Goal: Check status: Check status

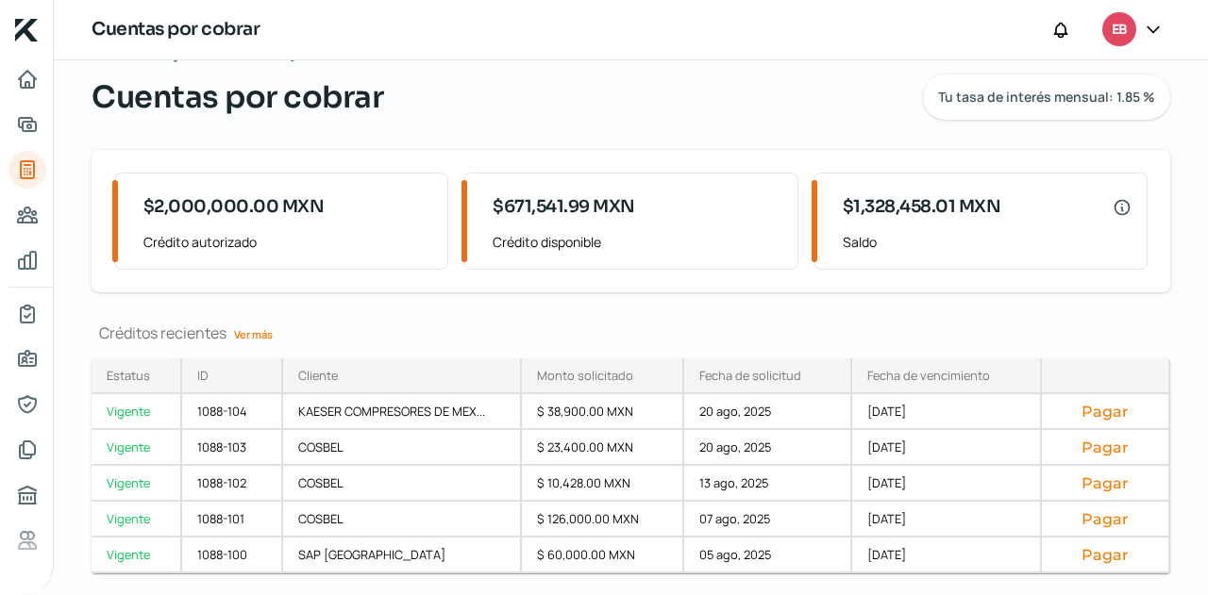
scroll to position [104, 0]
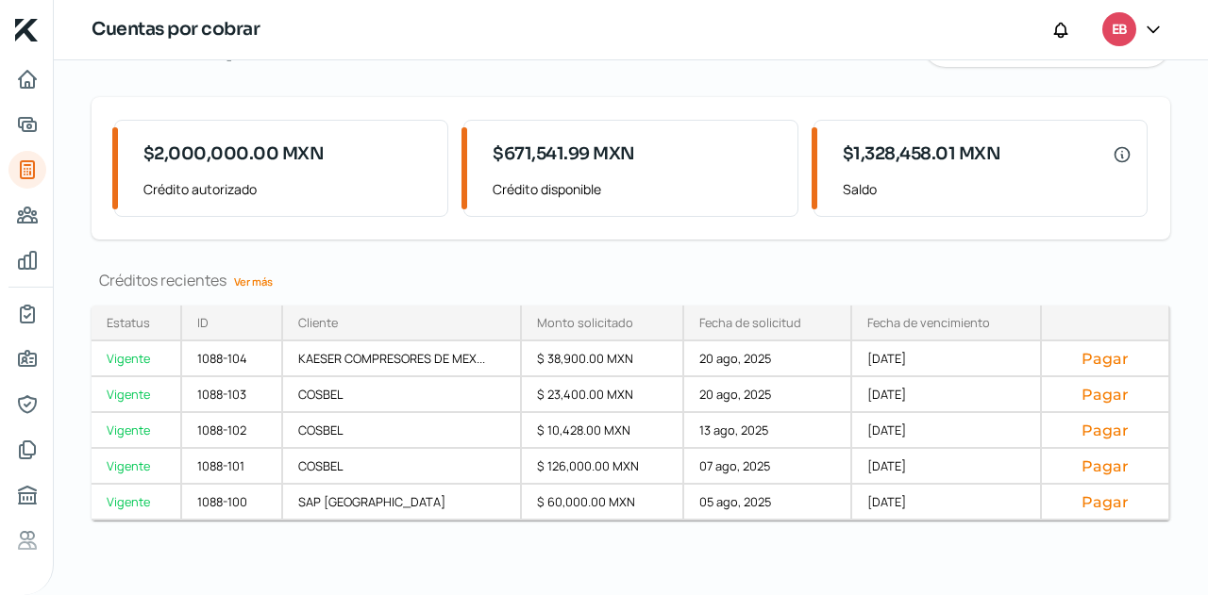
click at [251, 284] on link "Ver más" at bounding box center [253, 281] width 54 height 29
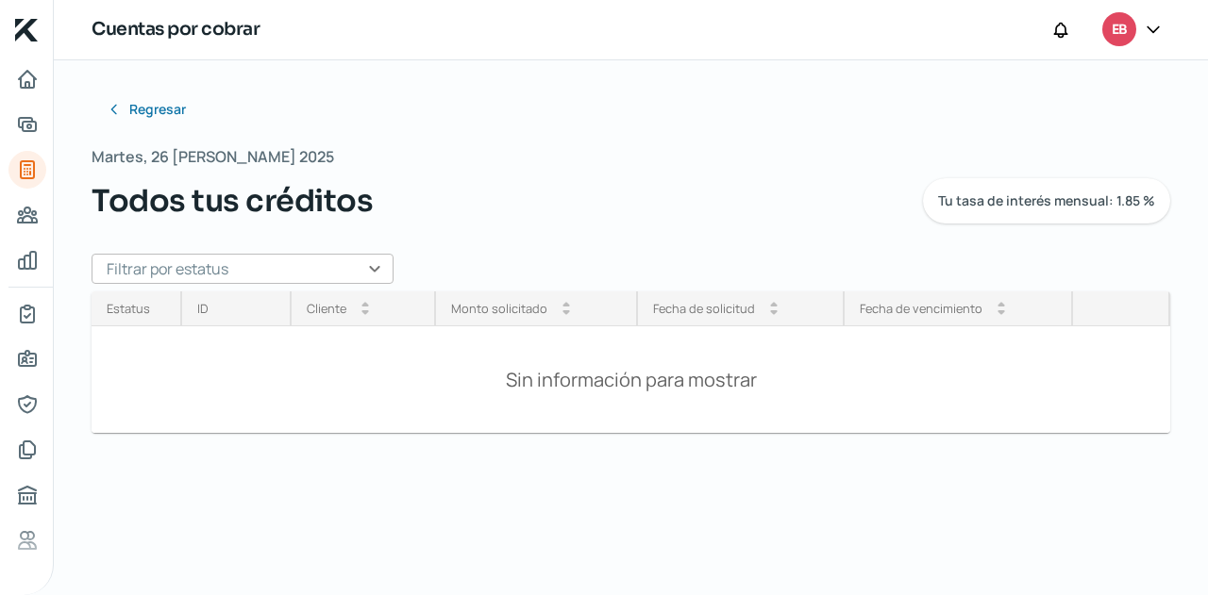
click at [307, 286] on div "Regresar Martes, 26 [PERSON_NAME] 2025 Todos tus créditos Tu tasa de interés me…" at bounding box center [631, 270] width 1078 height 359
click at [325, 276] on input "text" at bounding box center [243, 269] width 302 height 30
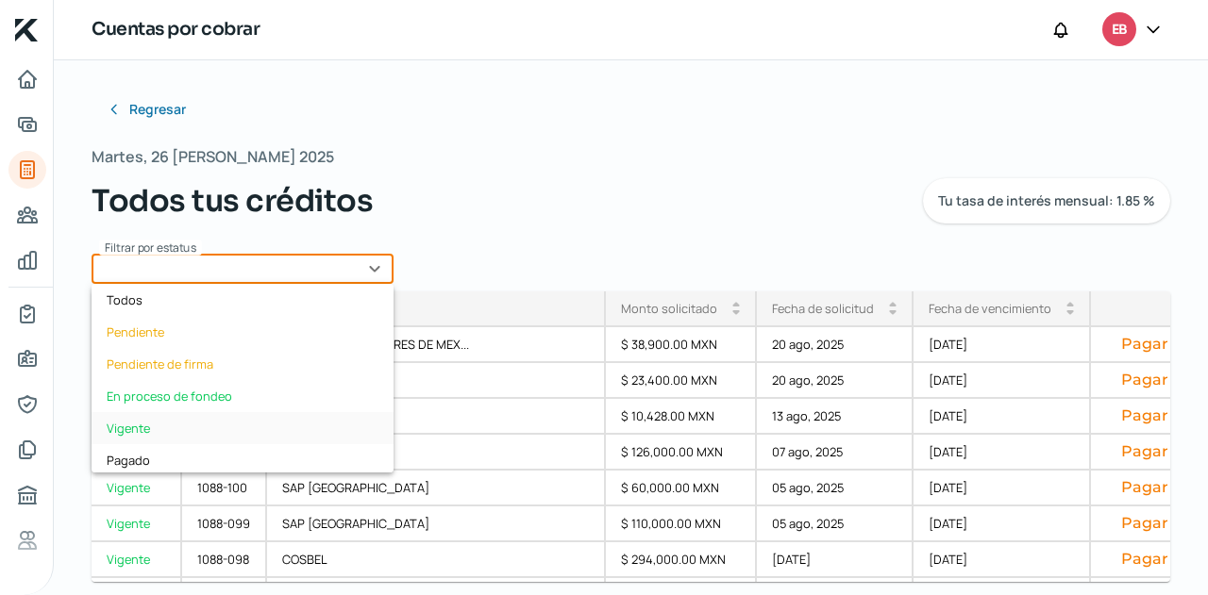
click at [183, 416] on div "Vigente" at bounding box center [243, 428] width 302 height 32
type input "Vigente"
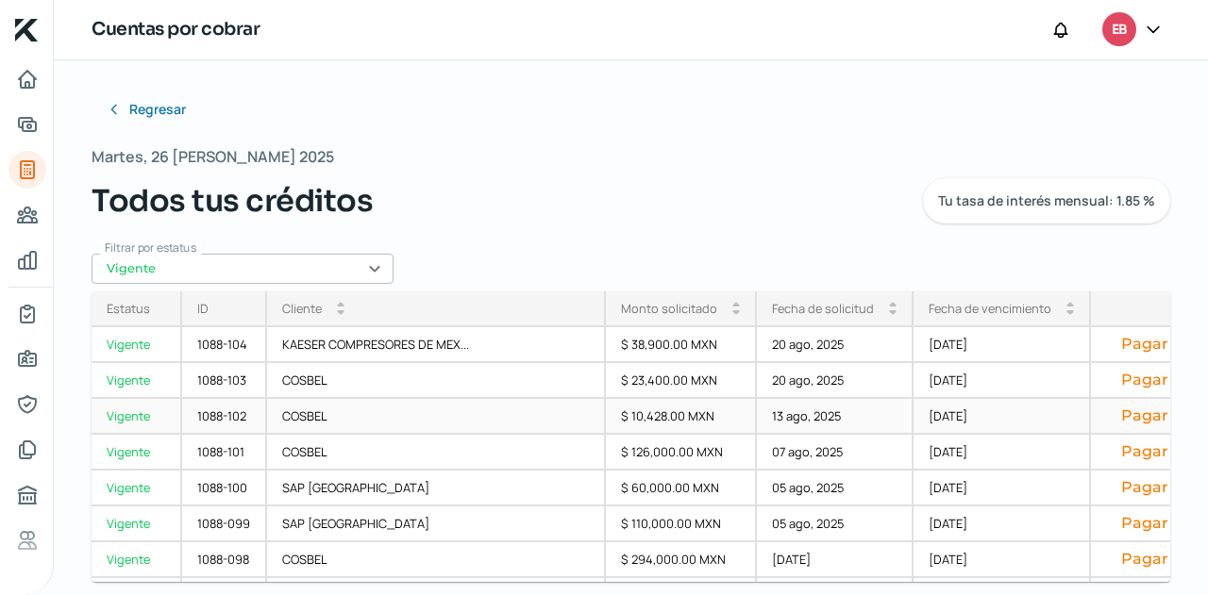
scroll to position [282, 0]
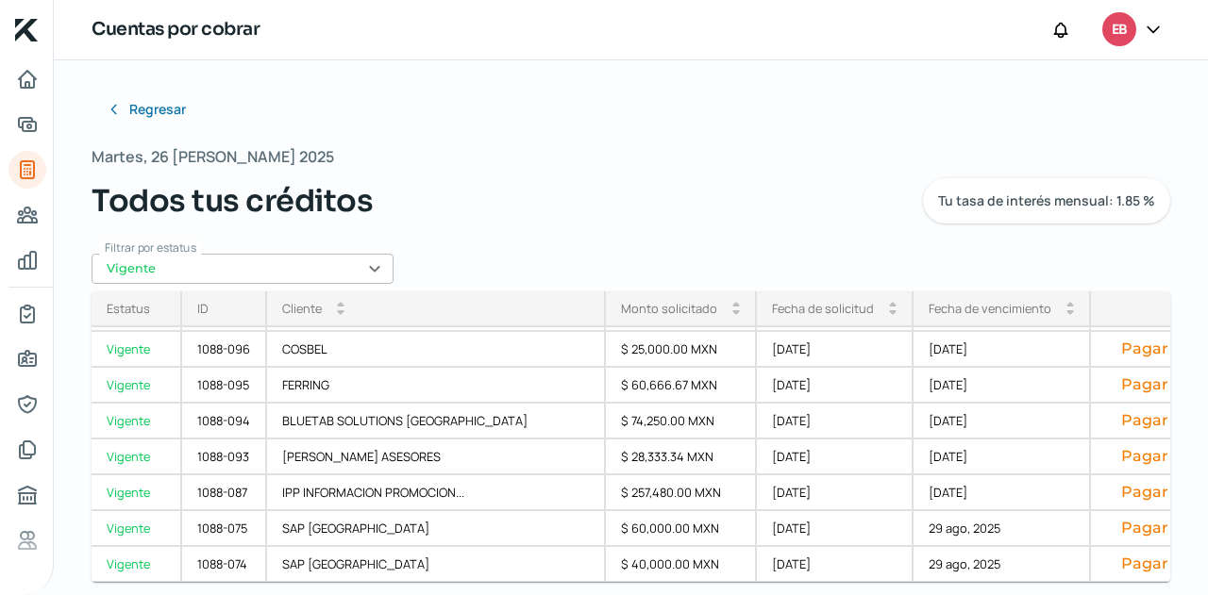
click at [934, 310] on div "Fecha de vencimiento" at bounding box center [989, 308] width 123 height 17
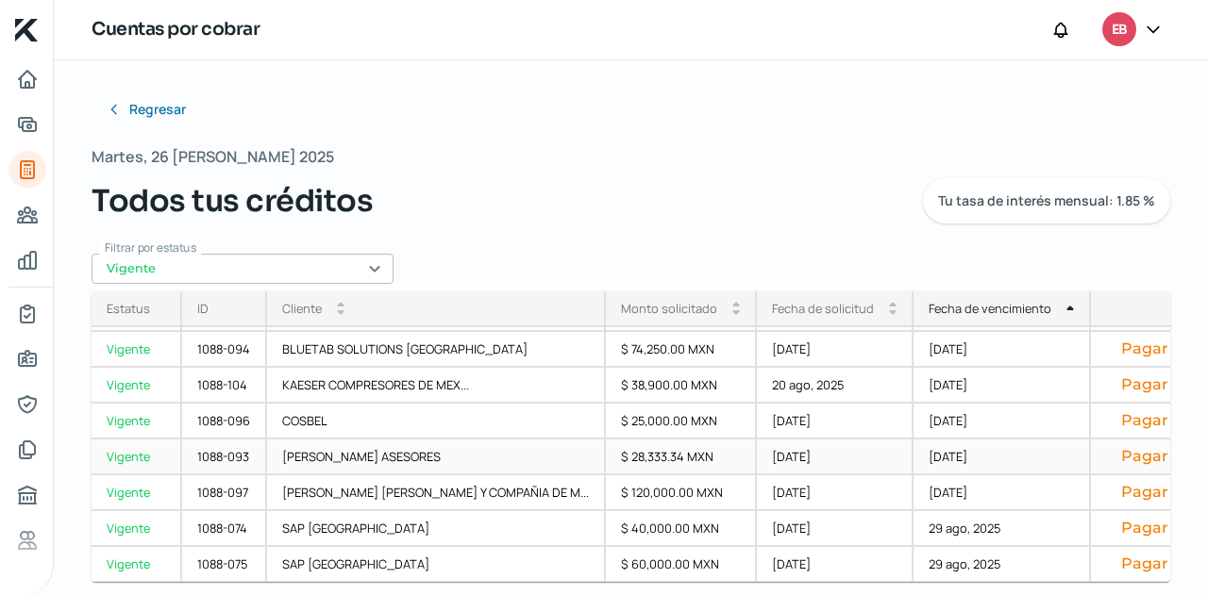
click at [913, 458] on div "[DATE]" at bounding box center [1001, 458] width 177 height 36
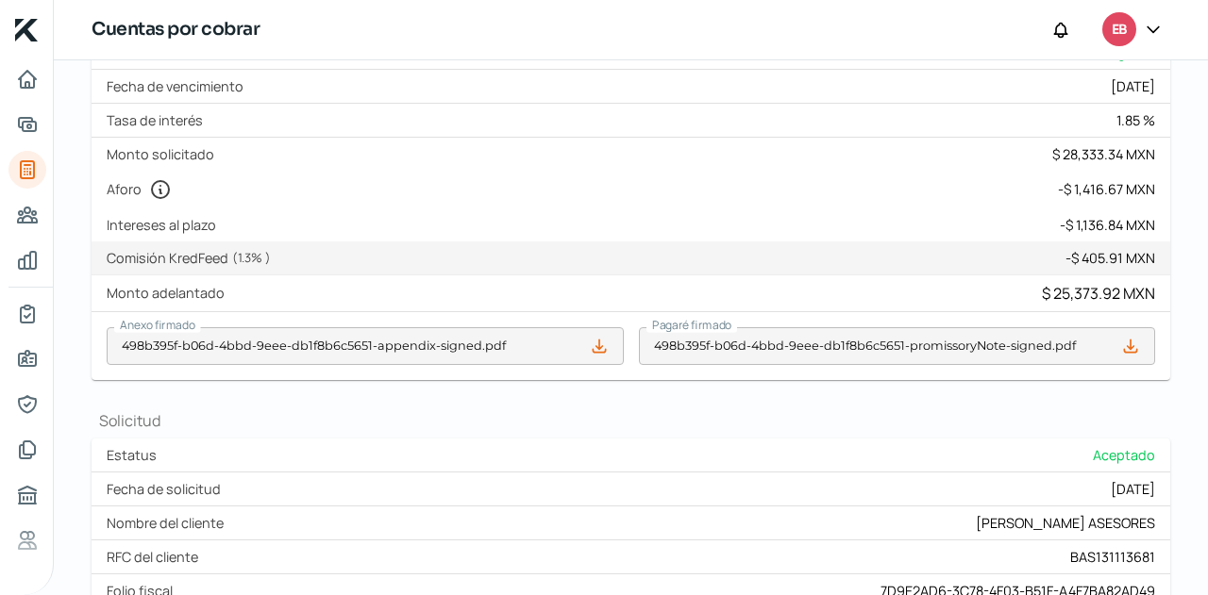
scroll to position [300, 0]
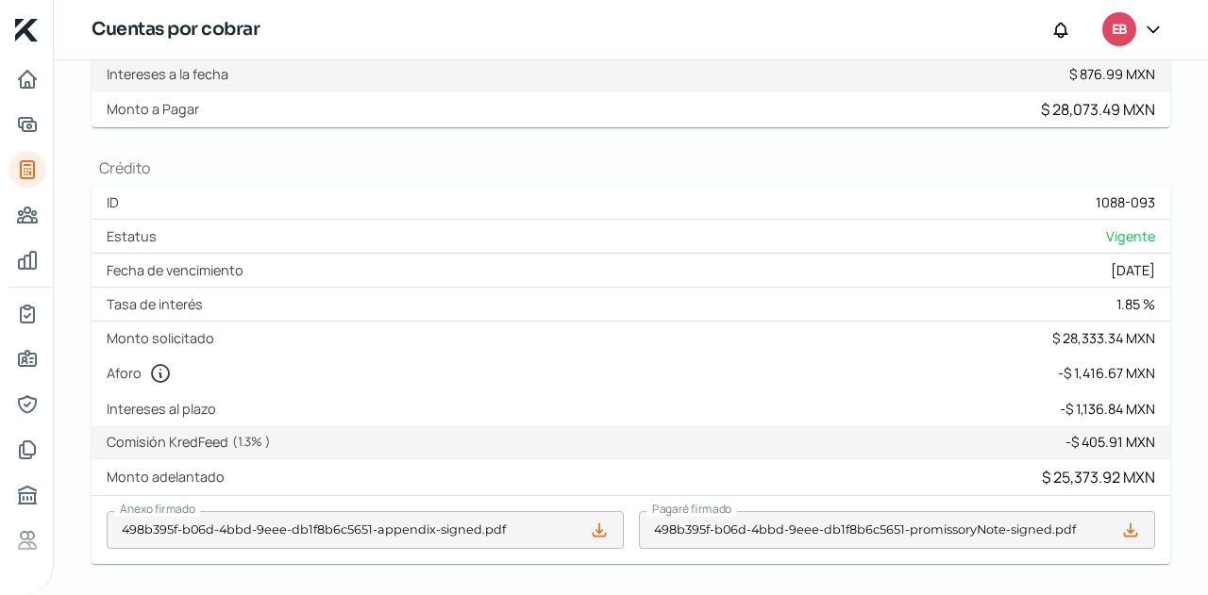
click at [215, 154] on div "Regresar Martes, 26 [PERSON_NAME] 2025 [PERSON_NAME] ASESORES Vigente ¿Cómo reg…" at bounding box center [631, 377] width 1078 height 1172
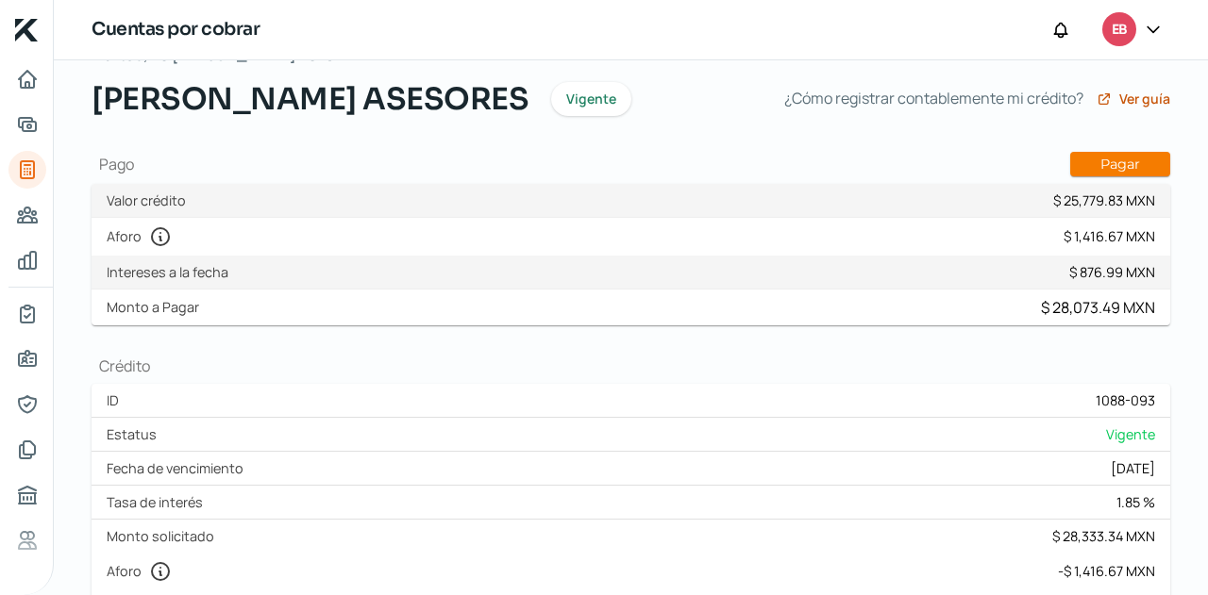
scroll to position [0, 0]
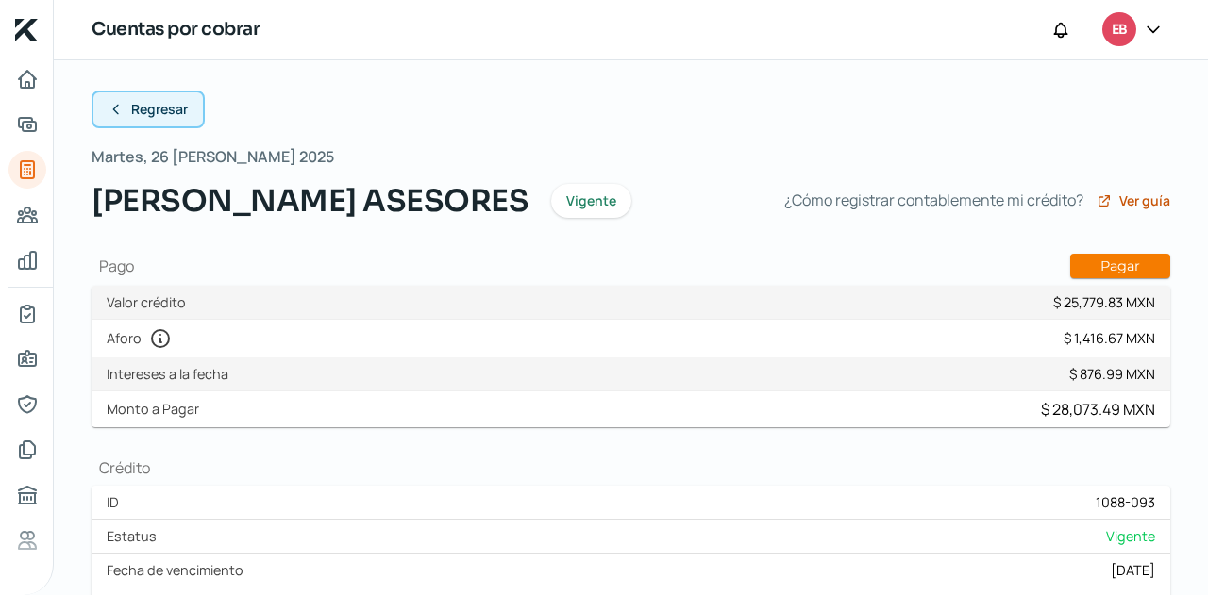
click at [167, 116] on span "Regresar" at bounding box center [159, 109] width 57 height 13
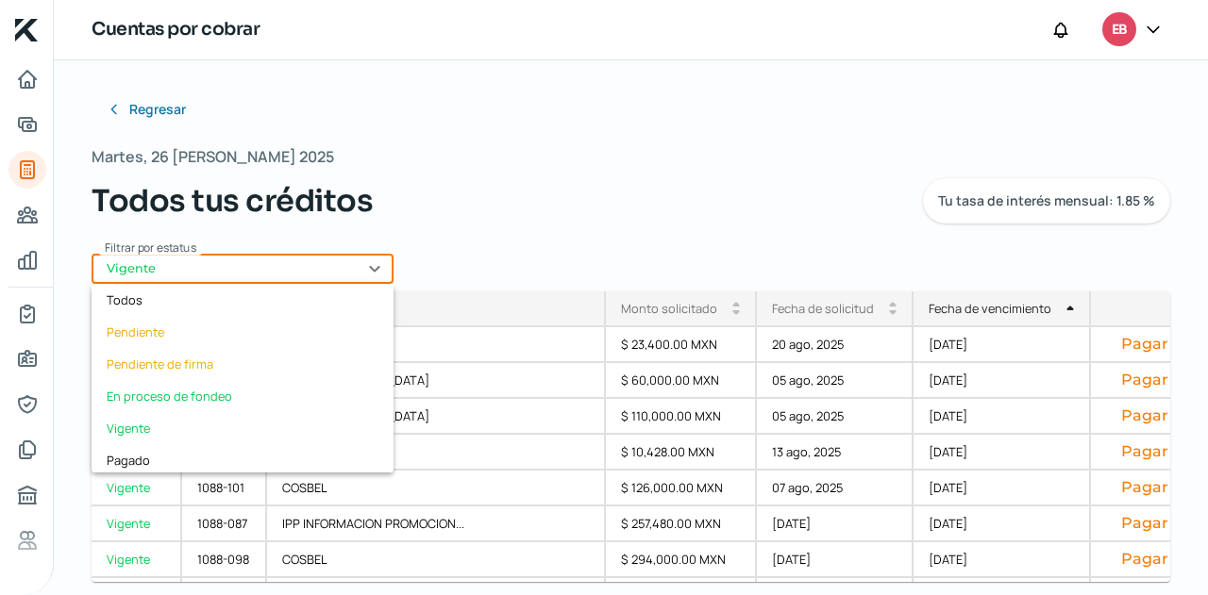
click at [362, 271] on input "Vigente" at bounding box center [243, 269] width 302 height 30
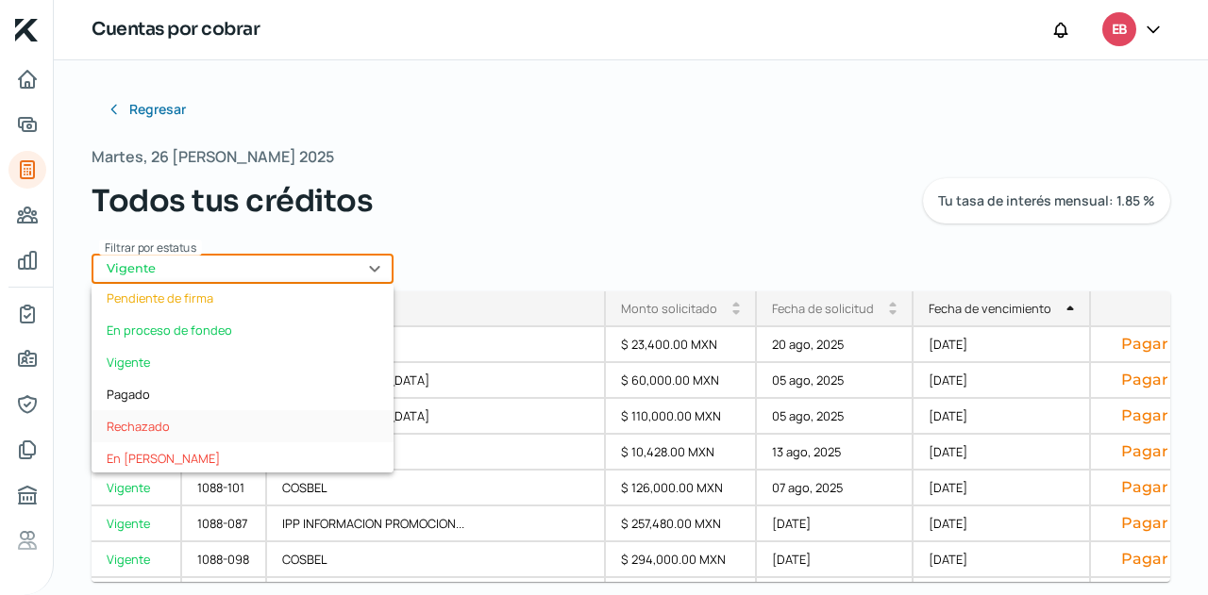
scroll to position [94, 0]
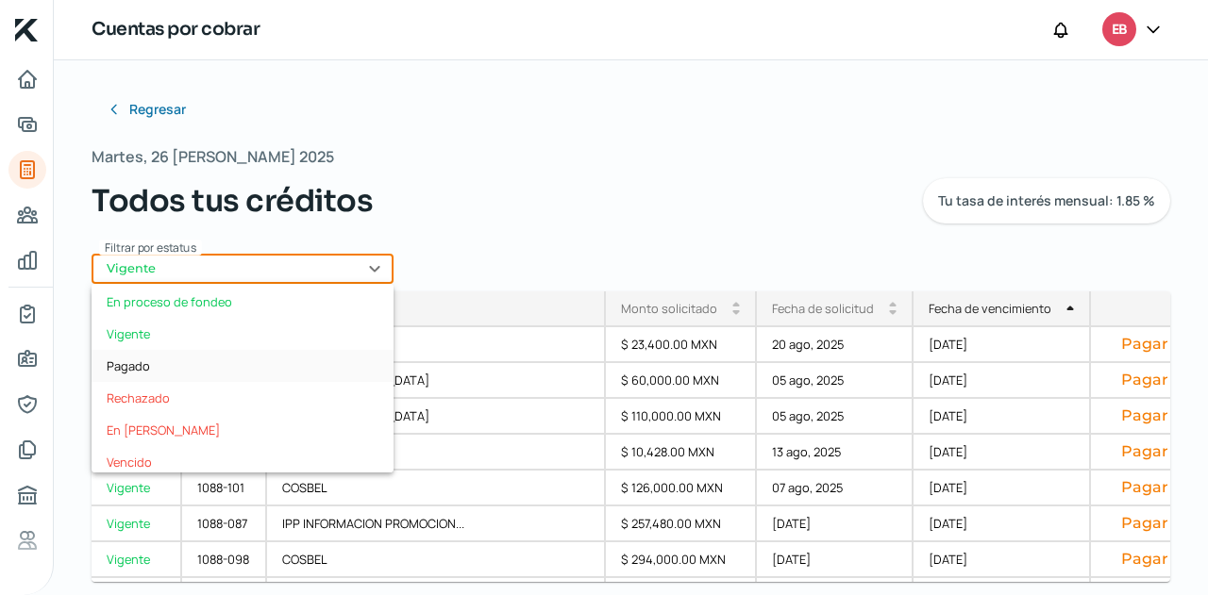
click at [128, 363] on div "Pagado" at bounding box center [243, 366] width 302 height 32
type input "Pagado"
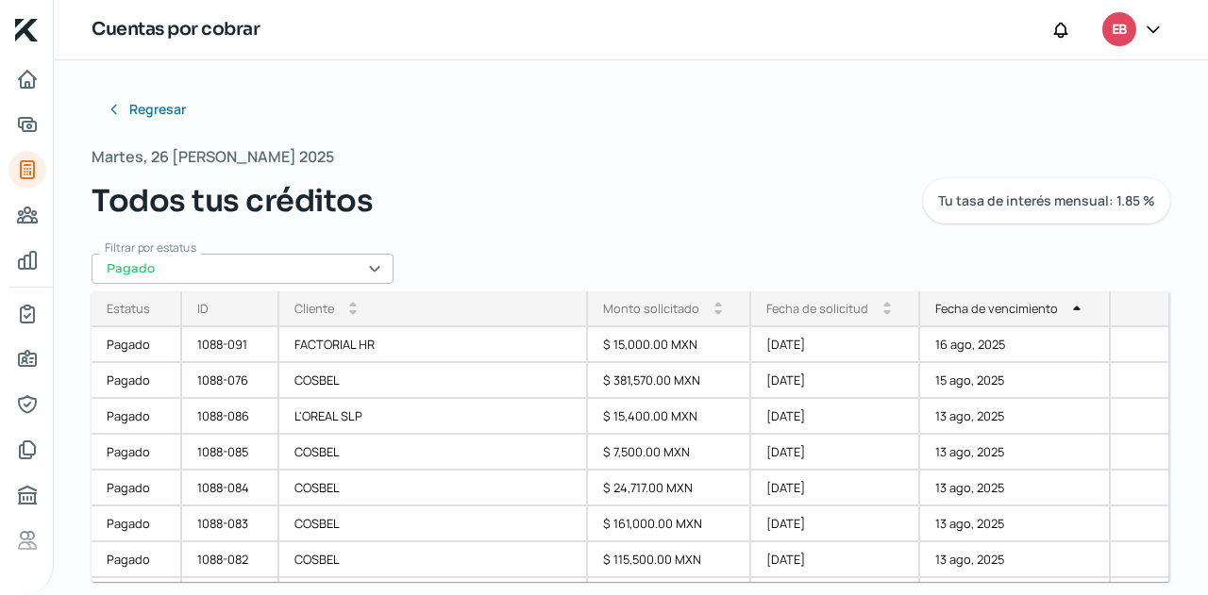
click at [969, 317] on div "Fecha de vencimiento arrow_drop_up" at bounding box center [1015, 310] width 190 height 36
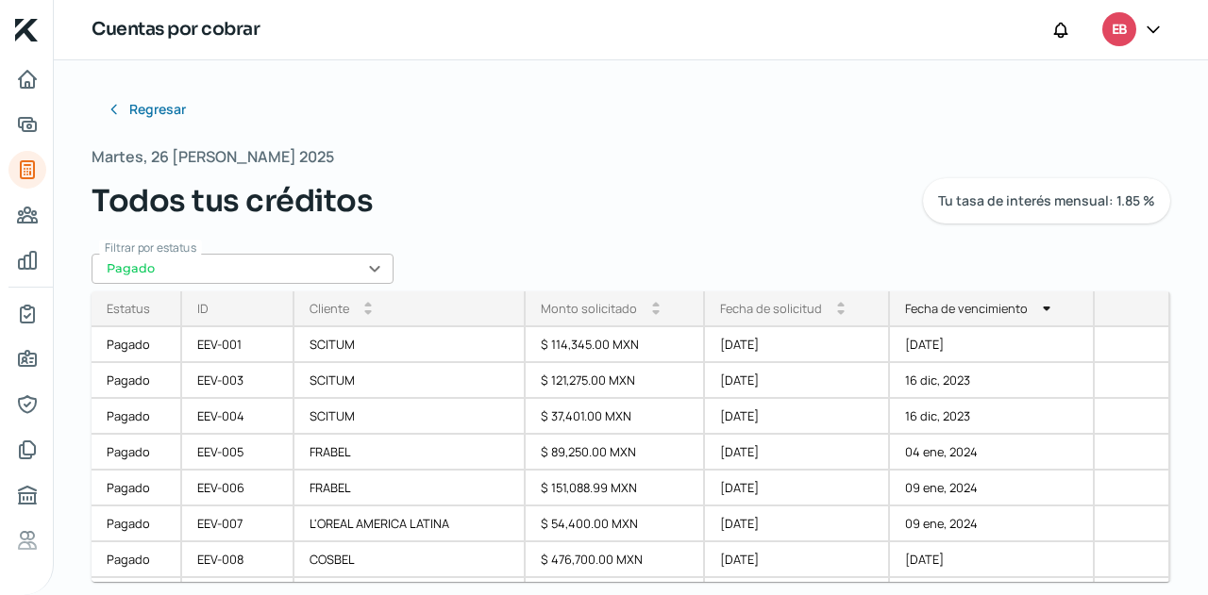
click at [968, 307] on div "Fecha de vencimiento" at bounding box center [966, 308] width 123 height 17
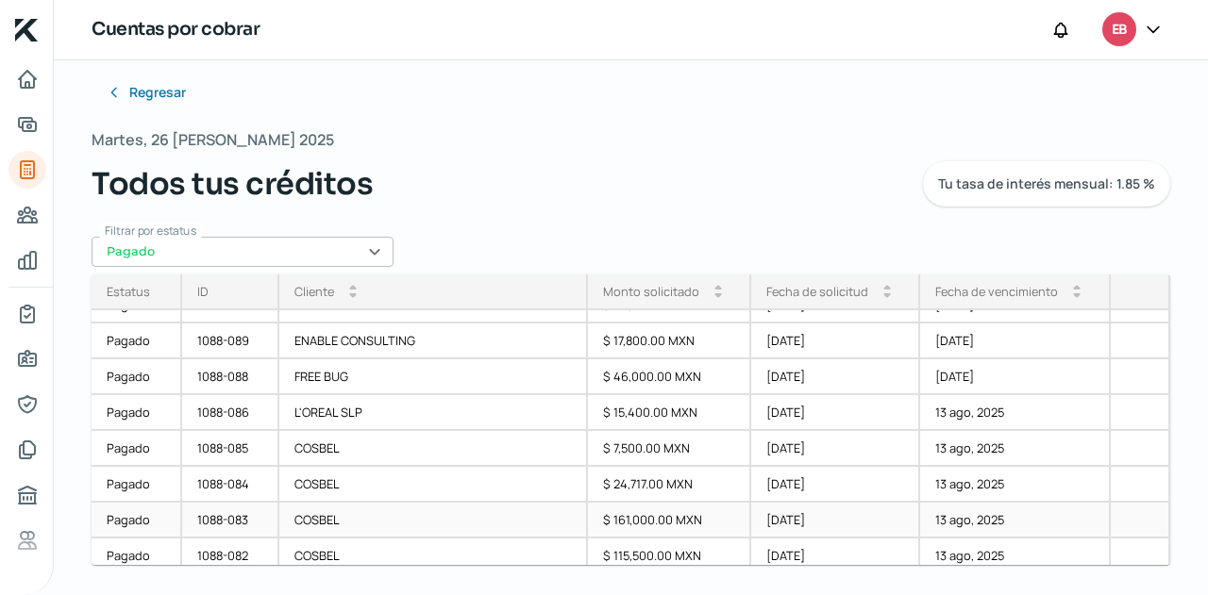
click at [920, 514] on div "13 ago, 2025" at bounding box center [1015, 521] width 190 height 36
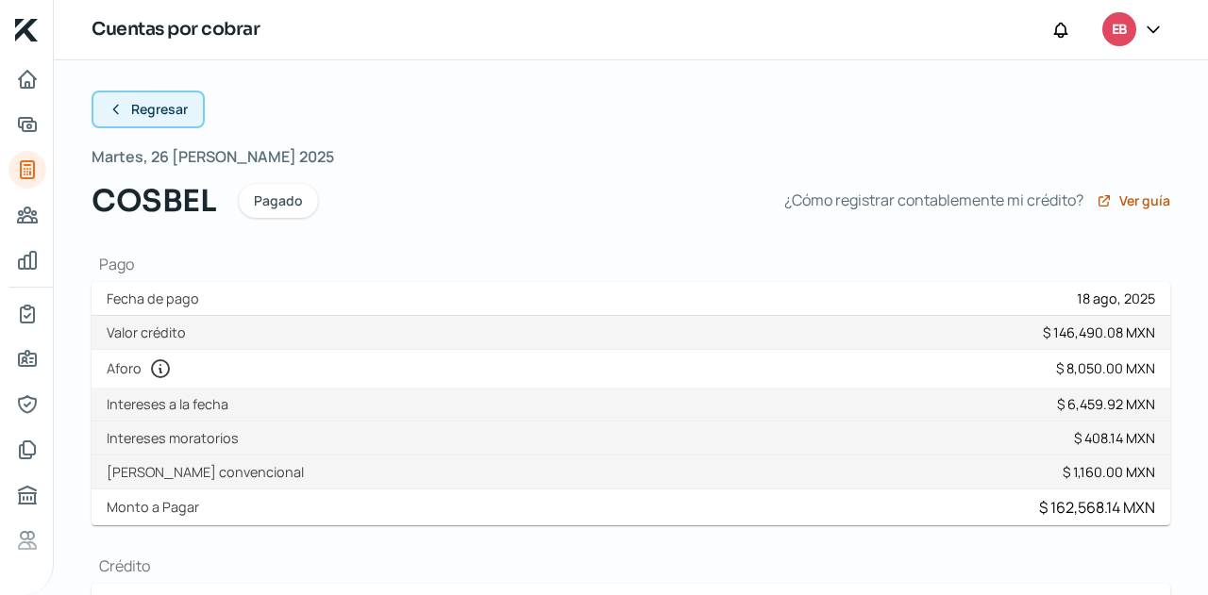
click at [128, 118] on button "Regresar" at bounding box center [148, 110] width 113 height 38
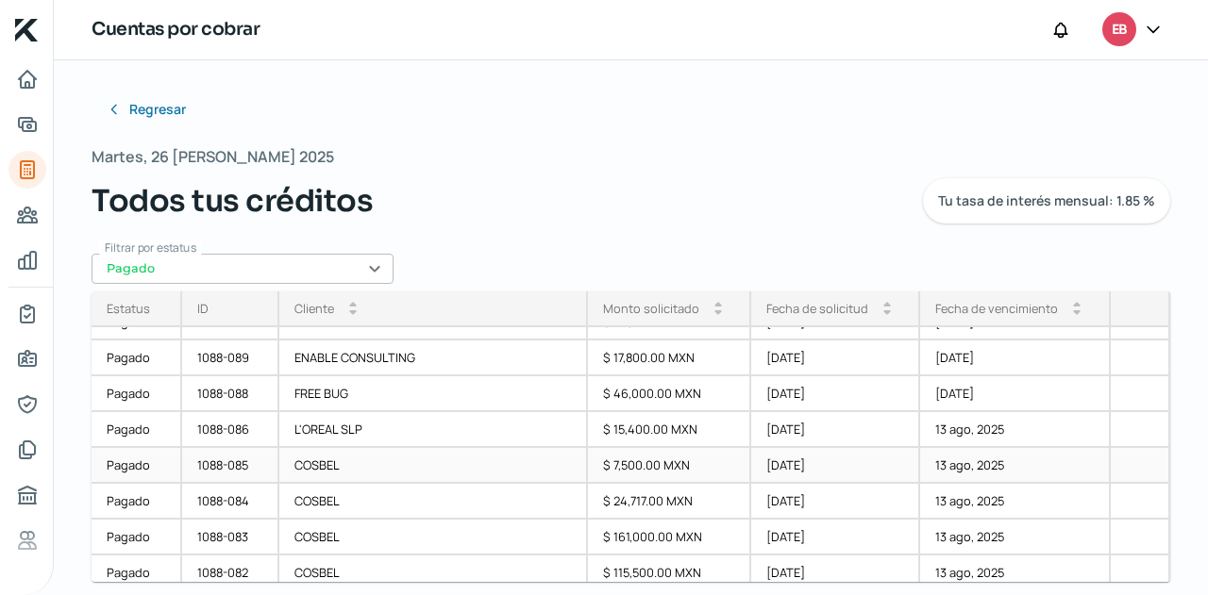
scroll to position [189, 0]
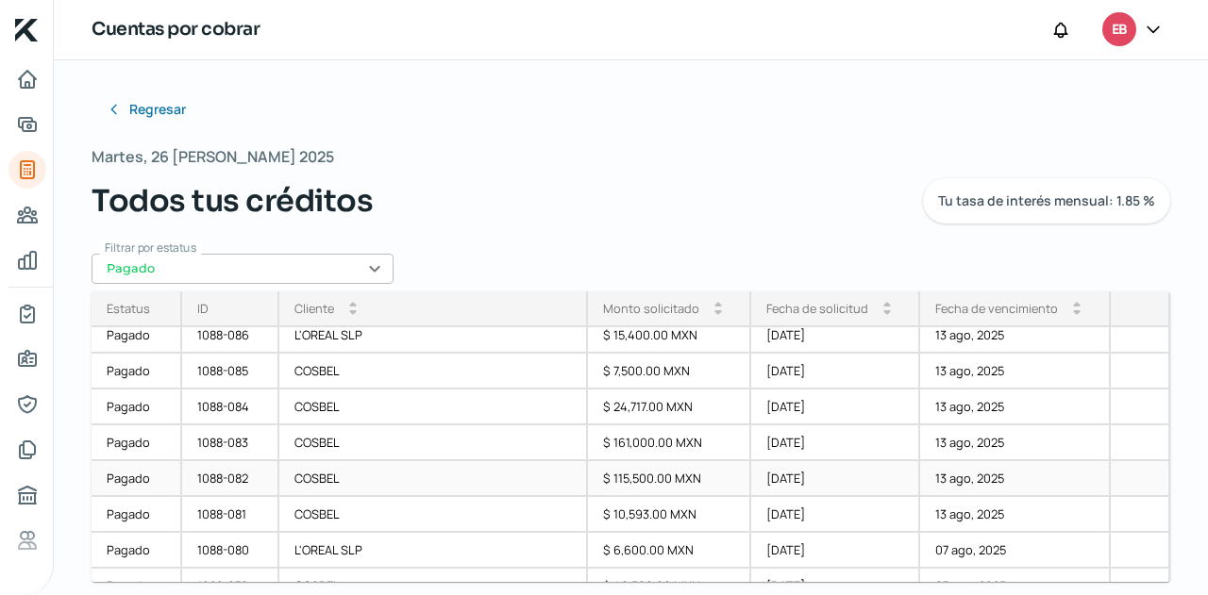
click at [591, 479] on div "$ 115,500.00 MXN" at bounding box center [669, 479] width 163 height 36
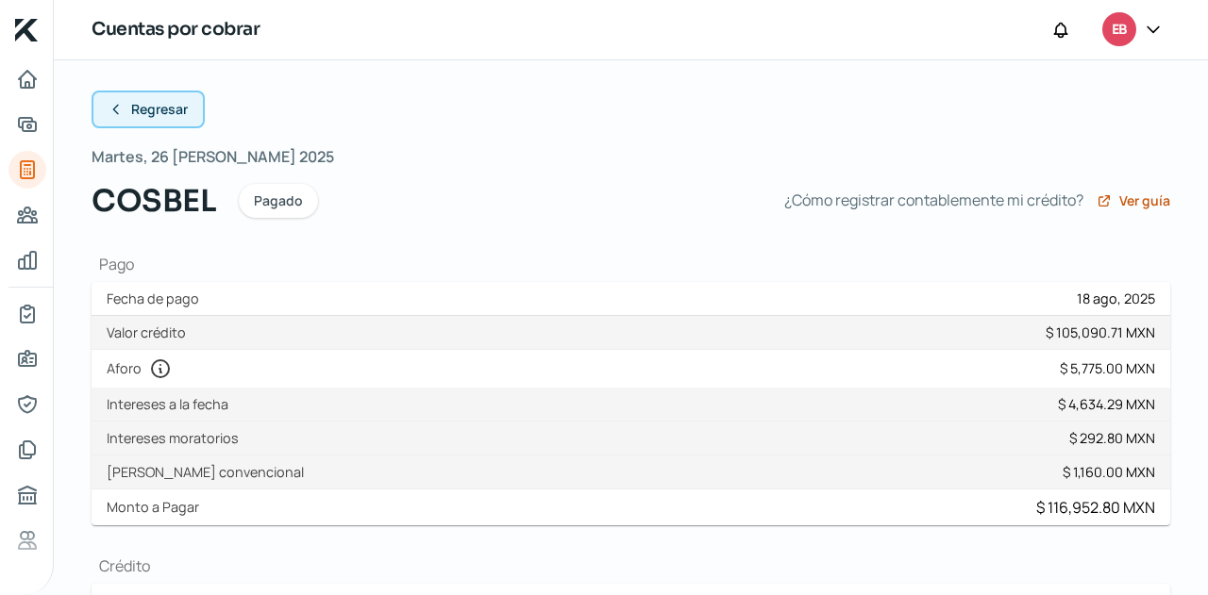
click at [150, 110] on span "Regresar" at bounding box center [159, 109] width 57 height 13
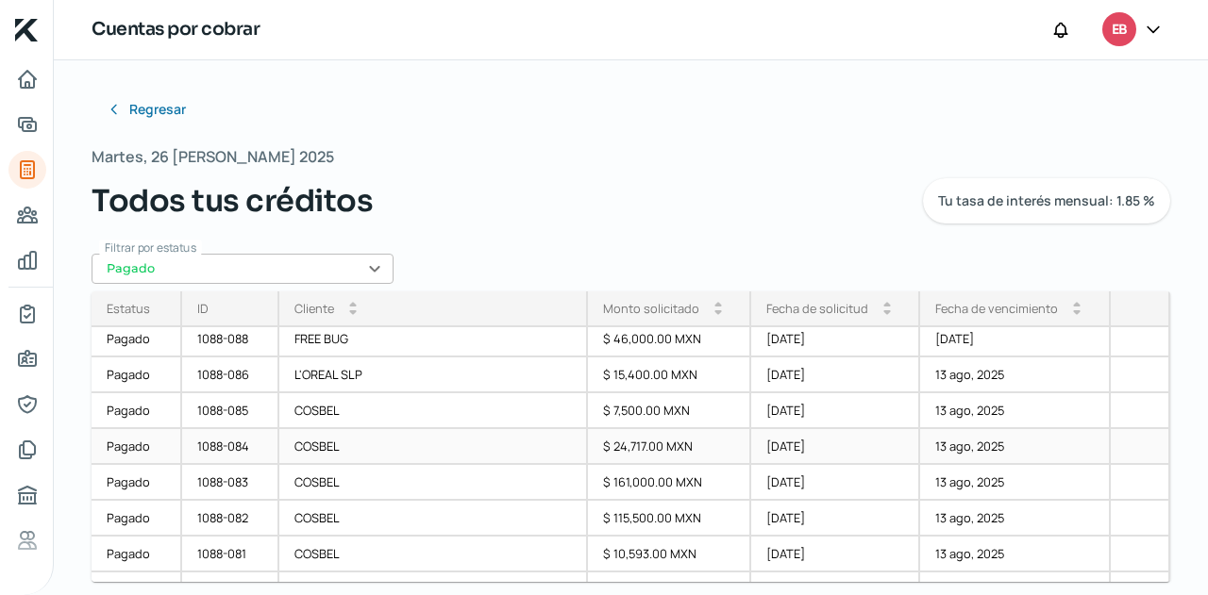
scroll to position [189, 0]
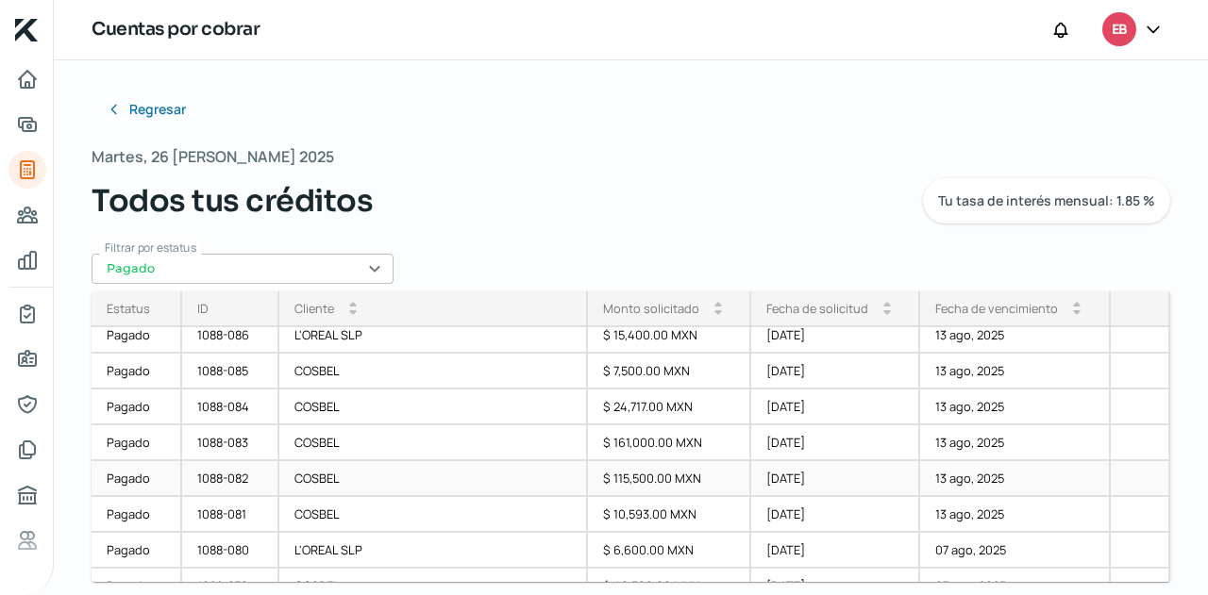
click at [627, 468] on div "$ 115,500.00 MXN" at bounding box center [669, 479] width 163 height 36
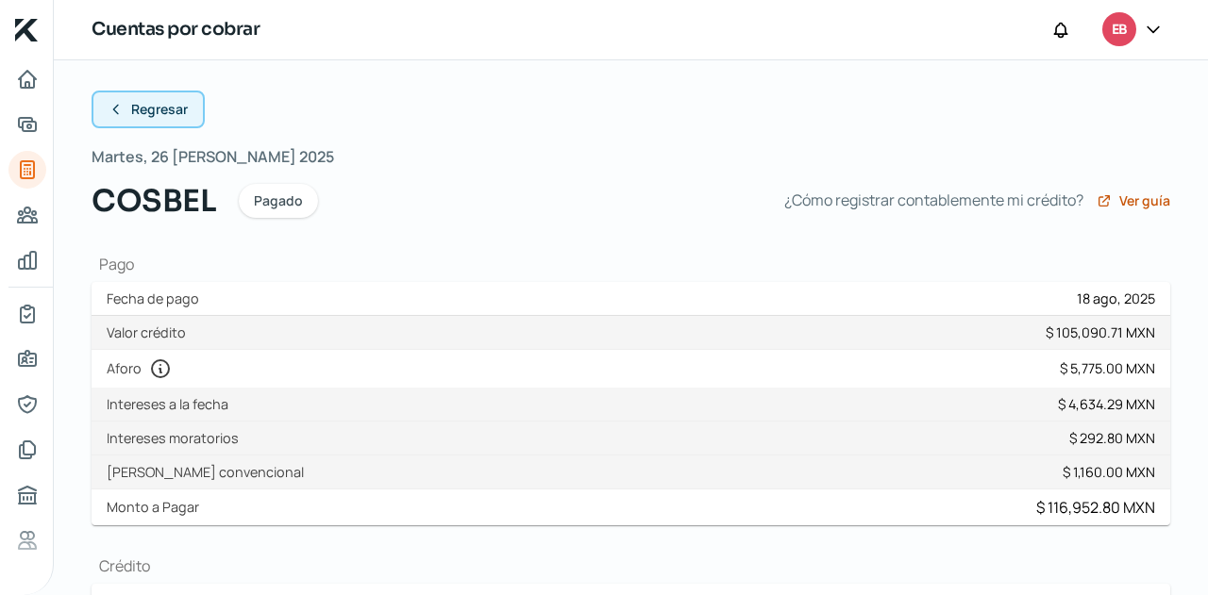
click at [142, 110] on span "Regresar" at bounding box center [159, 109] width 57 height 13
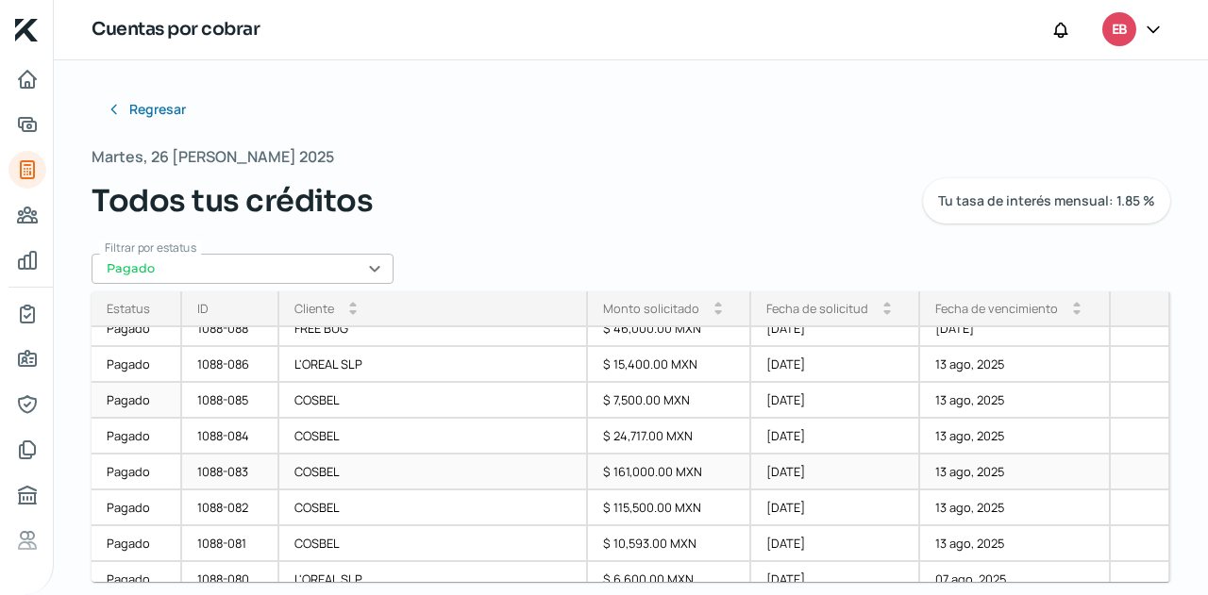
scroll to position [189, 0]
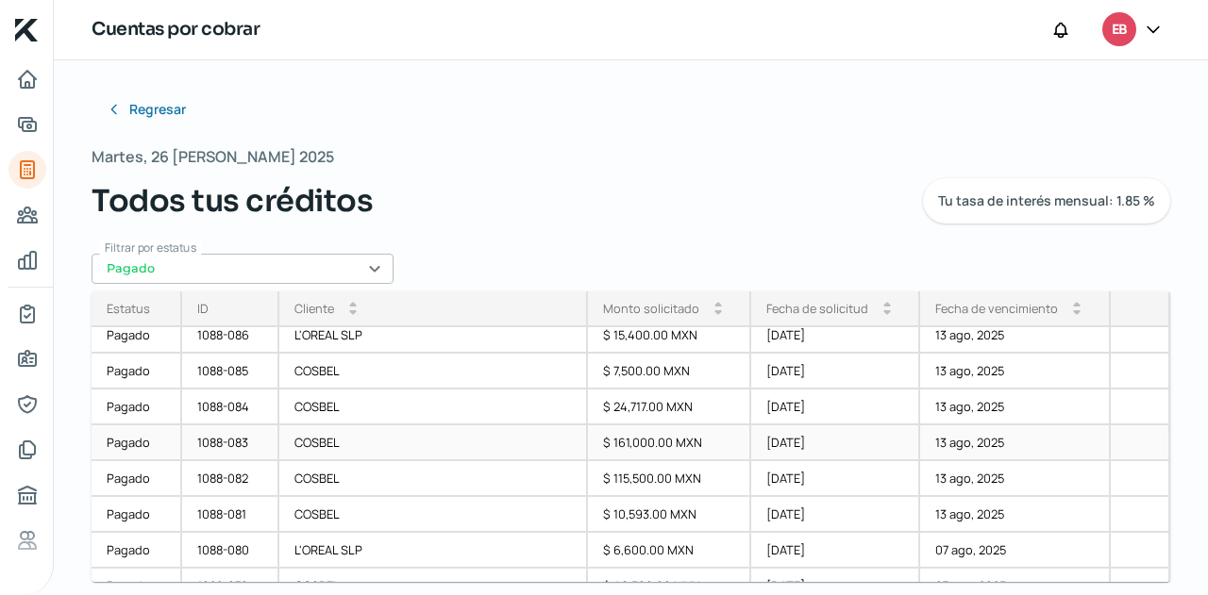
click at [619, 443] on div "$ 161,000.00 MXN" at bounding box center [669, 443] width 163 height 36
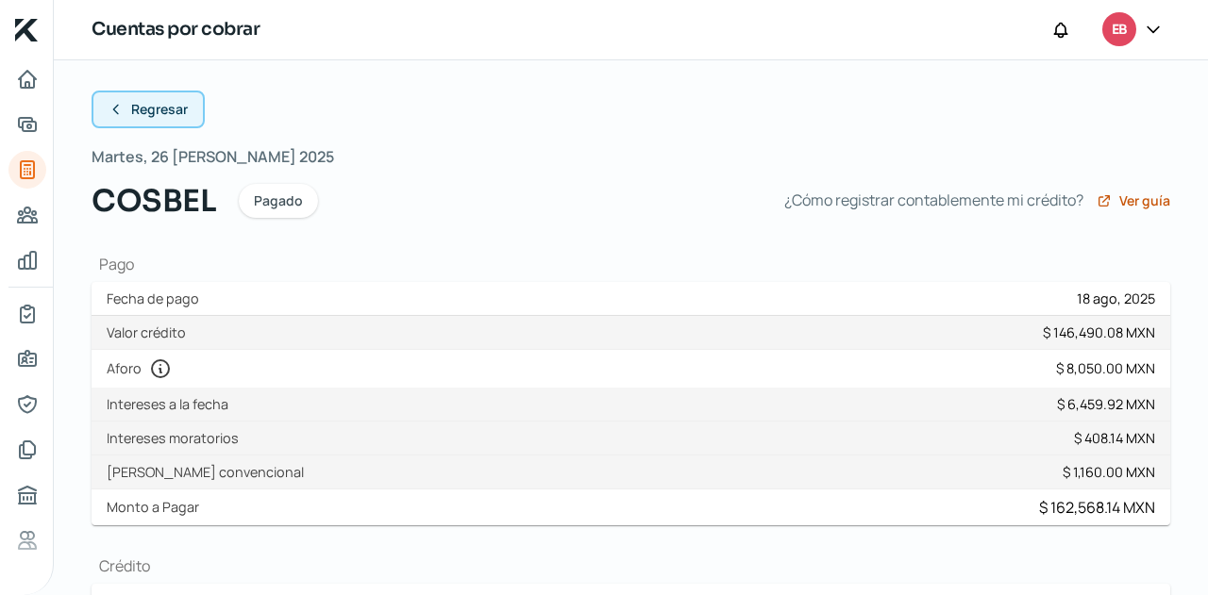
click at [161, 120] on button "Regresar" at bounding box center [148, 110] width 113 height 38
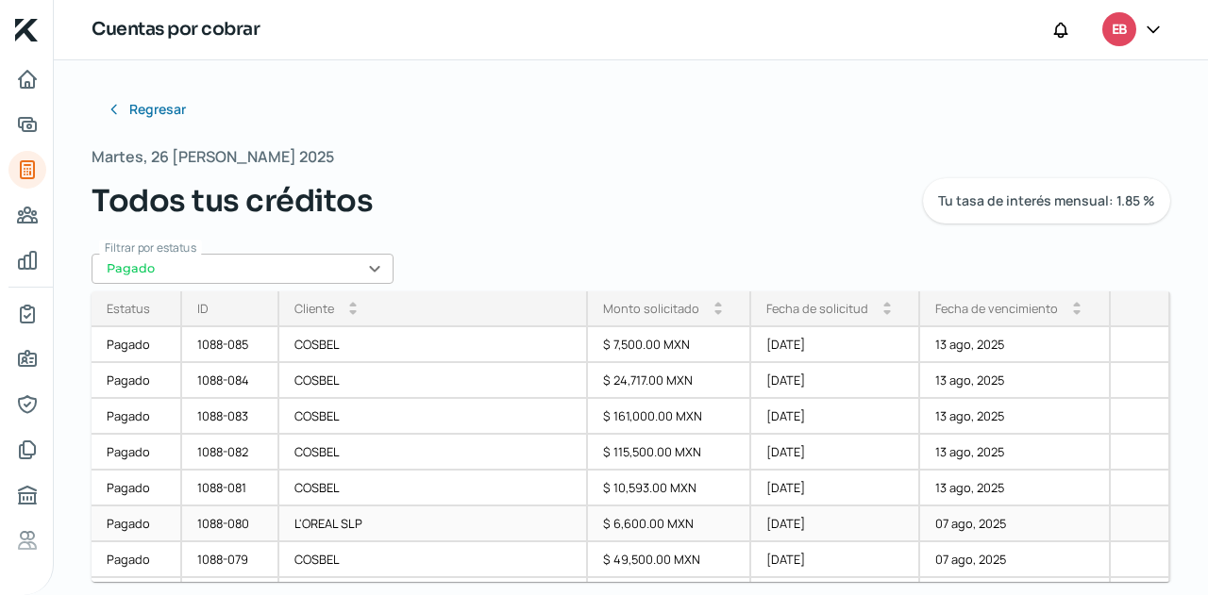
scroll to position [189, 0]
